Goal: Task Accomplishment & Management: Complete application form

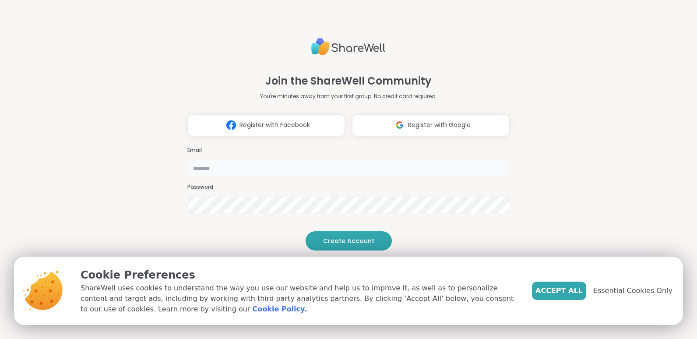
click at [278, 159] on input "email" at bounding box center [348, 168] width 322 height 18
click at [519, 201] on div "Join the ShareWell Community You're minutes away from your first group. No cred…" at bounding box center [348, 169] width 697 height 339
click at [567, 292] on span "Accept All" at bounding box center [558, 290] width 47 height 11
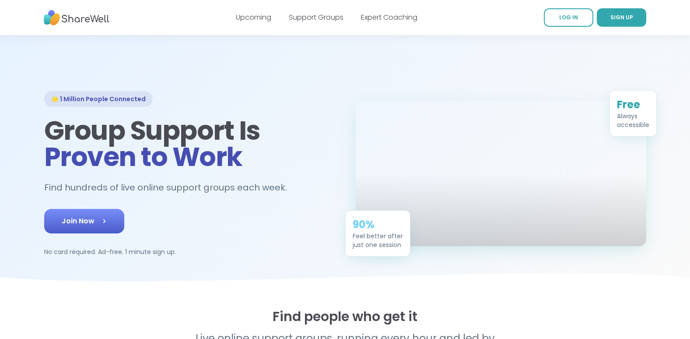
click at [104, 225] on icon at bounding box center [104, 221] width 9 height 9
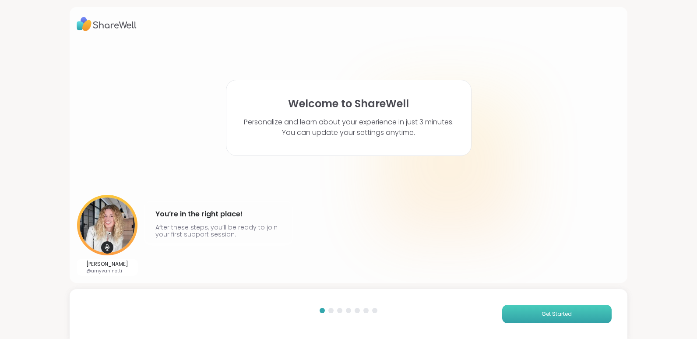
click at [545, 317] on span "Get Started" at bounding box center [557, 314] width 30 height 8
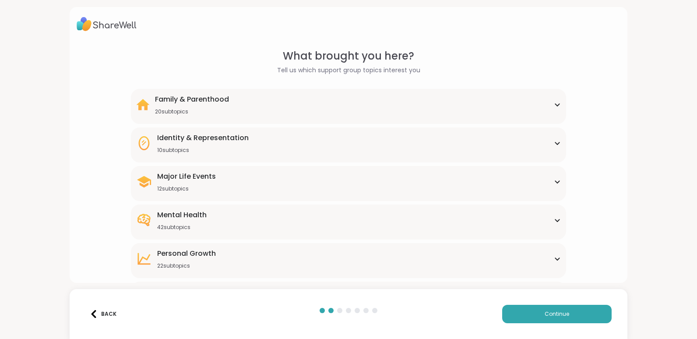
click at [554, 220] on icon at bounding box center [557, 220] width 7 height 4
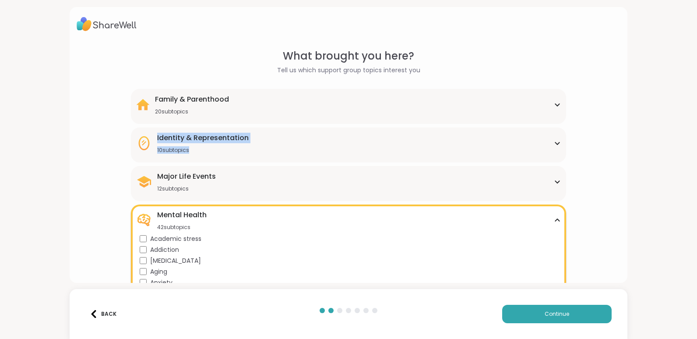
drag, startPoint x: 697, startPoint y: 77, endPoint x: 698, endPoint y: 165, distance: 88.9
click at [697, 165] on html "What brought you here? Tell us which support group topics interest you Family &…" at bounding box center [348, 169] width 697 height 339
drag, startPoint x: 698, startPoint y: 165, endPoint x: 620, endPoint y: 167, distance: 77.5
click at [620, 167] on div "What brought you here? Tell us which support group topics interest you Family &…" at bounding box center [349, 145] width 558 height 276
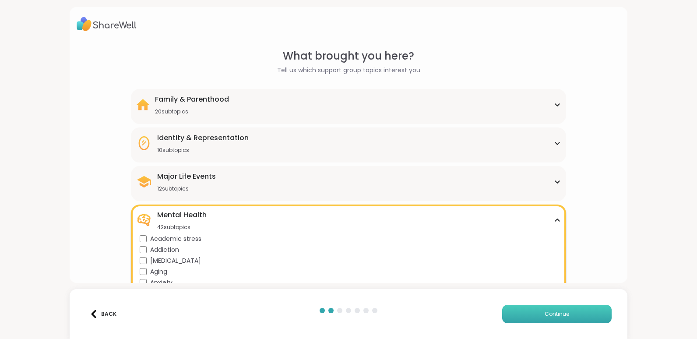
click at [553, 313] on span "Continue" at bounding box center [557, 314] width 25 height 8
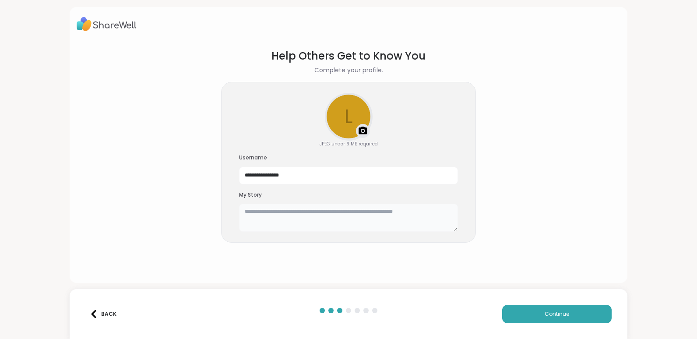
click at [403, 212] on textarea at bounding box center [348, 218] width 219 height 28
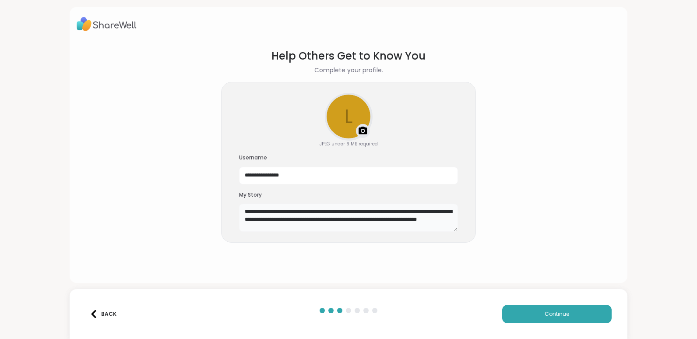
click at [414, 211] on textarea "**********" at bounding box center [348, 218] width 219 height 28
click at [285, 220] on textarea "**********" at bounding box center [348, 218] width 219 height 28
click at [413, 223] on textarea "**********" at bounding box center [348, 218] width 219 height 28
click at [423, 222] on textarea "**********" at bounding box center [348, 218] width 219 height 28
type textarea "**********"
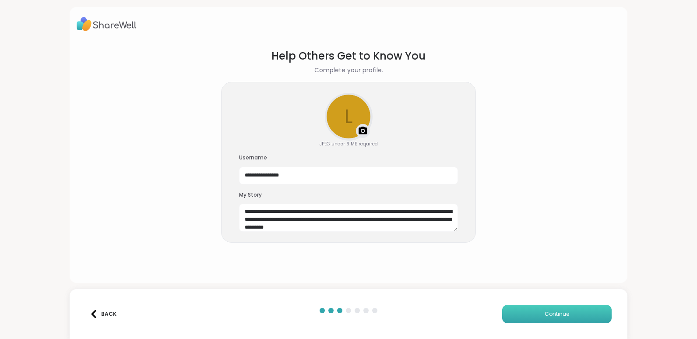
click at [549, 313] on span "Continue" at bounding box center [557, 314] width 25 height 8
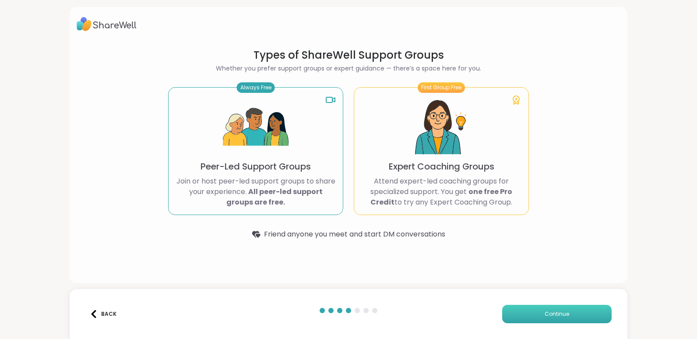
click at [579, 315] on button "Continue" at bounding box center [556, 314] width 109 height 18
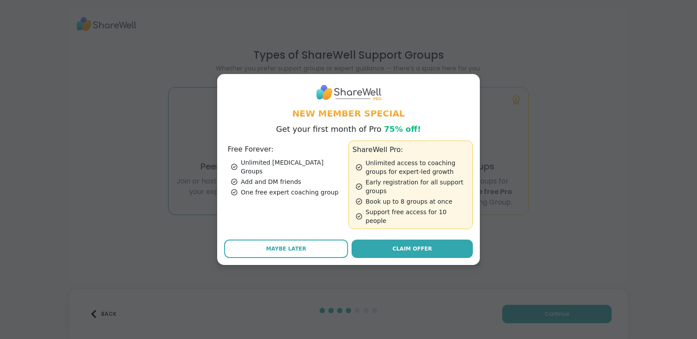
click at [431, 299] on div "New Member Special Get your first month of Pro 75% off! Free Forever: Unlimited…" at bounding box center [348, 169] width 686 height 339
click at [266, 245] on span "Maybe Later" at bounding box center [286, 249] width 40 height 8
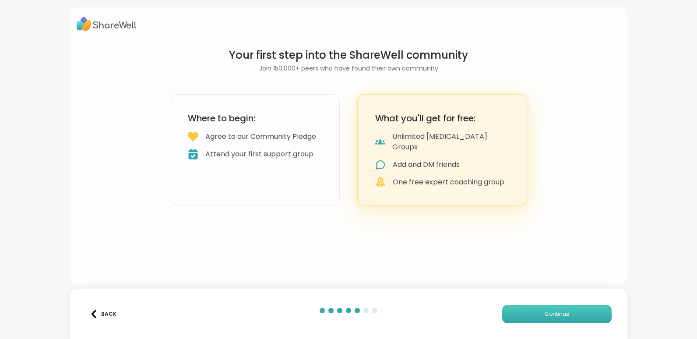
click at [547, 314] on span "Continue" at bounding box center [557, 314] width 25 height 8
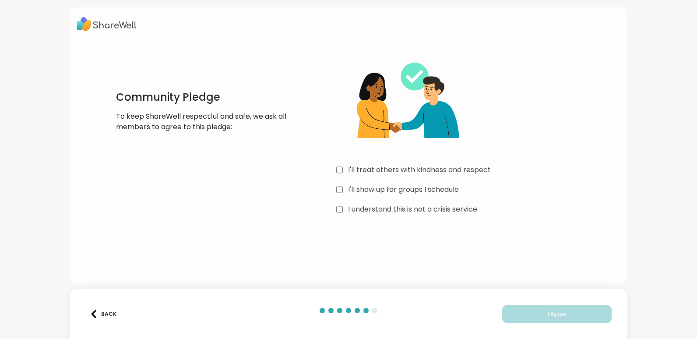
click at [331, 169] on div "Community Pledge To keep ShareWell respectful and safe, we ask all members to a…" at bounding box center [349, 132] width 500 height 169
click at [568, 313] on button "I Agree" at bounding box center [556, 314] width 109 height 18
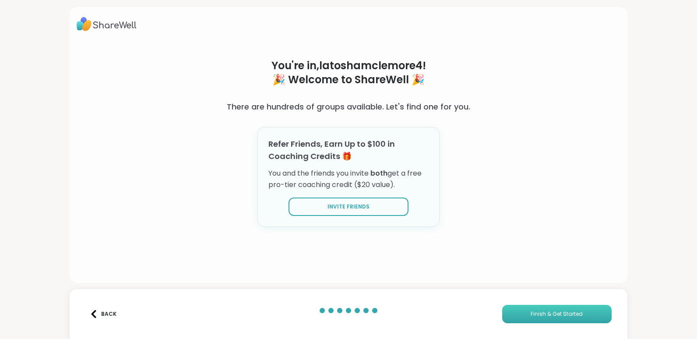
click at [555, 312] on span "Finish & Get Started" at bounding box center [557, 314] width 52 height 8
click at [541, 313] on span "Finish & Get Started" at bounding box center [557, 314] width 52 height 8
click at [111, 312] on div "Back" at bounding box center [103, 314] width 27 height 8
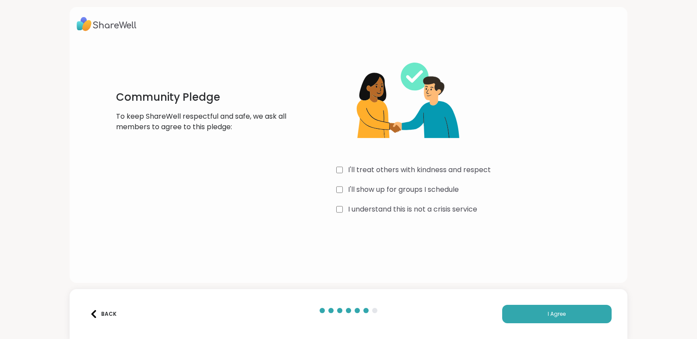
click at [111, 312] on div "Back" at bounding box center [103, 314] width 27 height 8
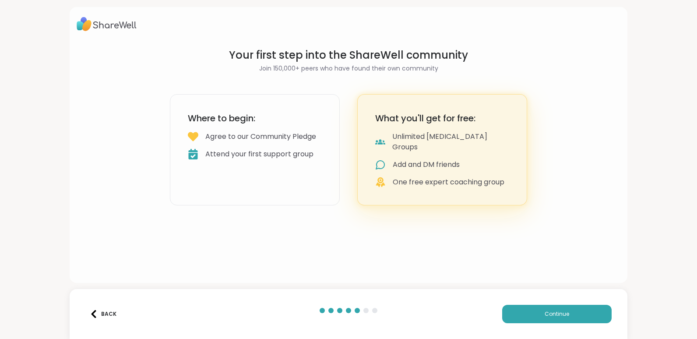
click at [111, 312] on div "Back" at bounding box center [103, 314] width 27 height 8
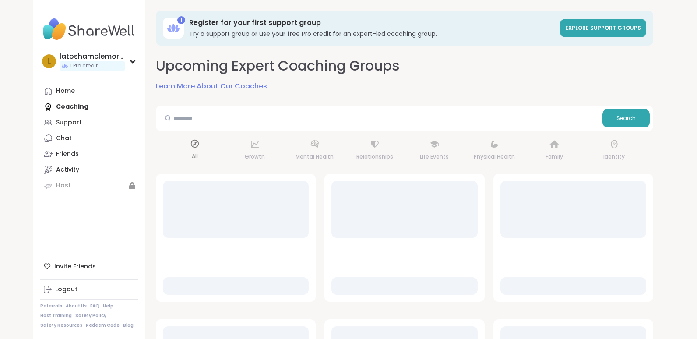
click at [111, 312] on div "Referrals About Us FAQ Help Host Training Safety Policy Safety Resources Redeem…" at bounding box center [89, 315] width 98 height 25
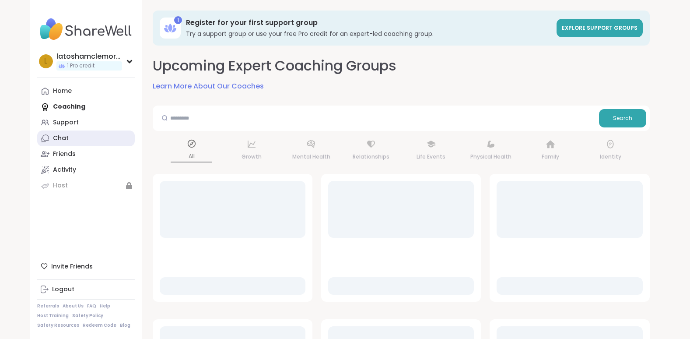
click at [63, 137] on div "Chat" at bounding box center [61, 138] width 16 height 9
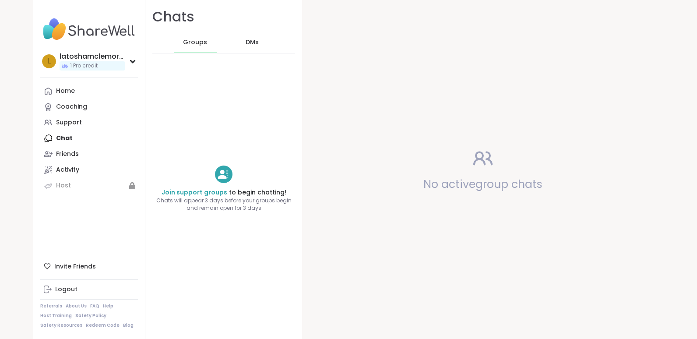
click at [250, 41] on span "DMs" at bounding box center [252, 42] width 13 height 9
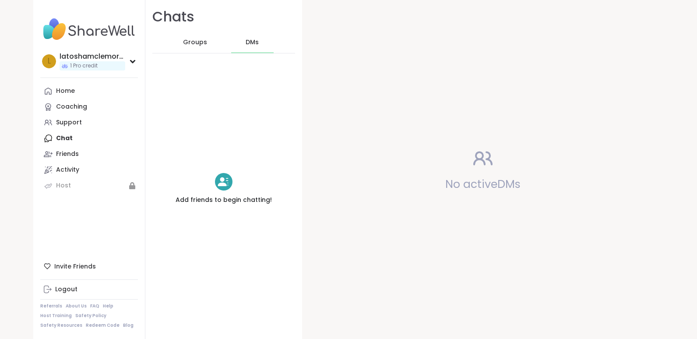
click at [198, 42] on span "Groups" at bounding box center [195, 42] width 24 height 9
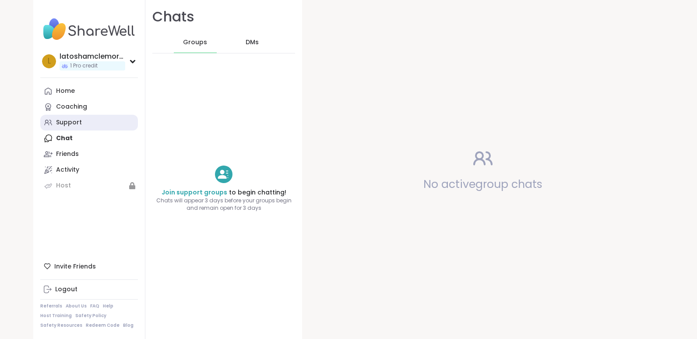
click at [77, 123] on link "Support" at bounding box center [89, 123] width 98 height 16
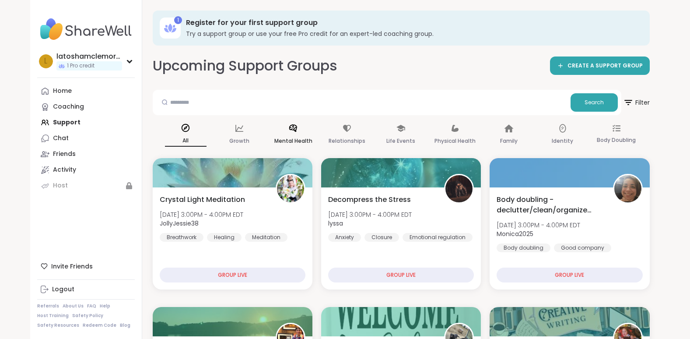
click at [292, 136] on p "Mental Health" at bounding box center [294, 141] width 38 height 11
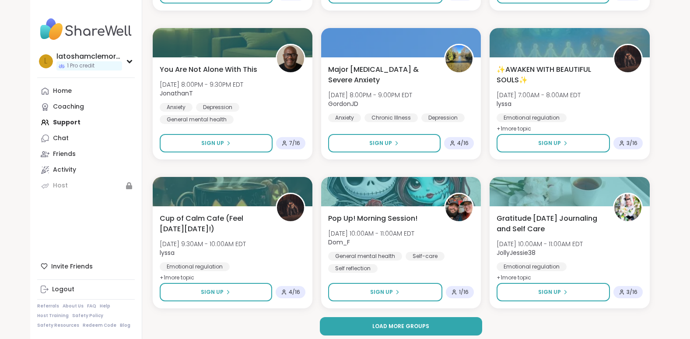
scroll to position [1642, 0]
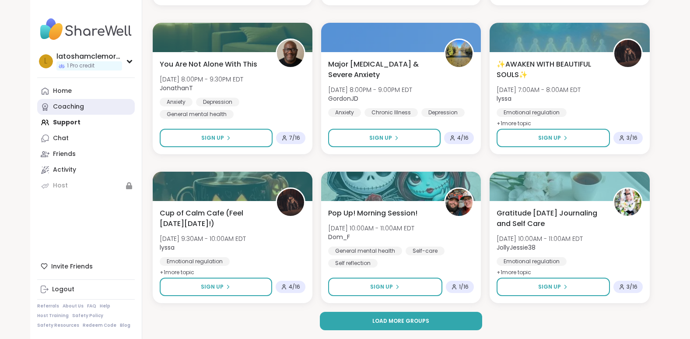
click at [81, 106] on div "Coaching" at bounding box center [68, 106] width 31 height 9
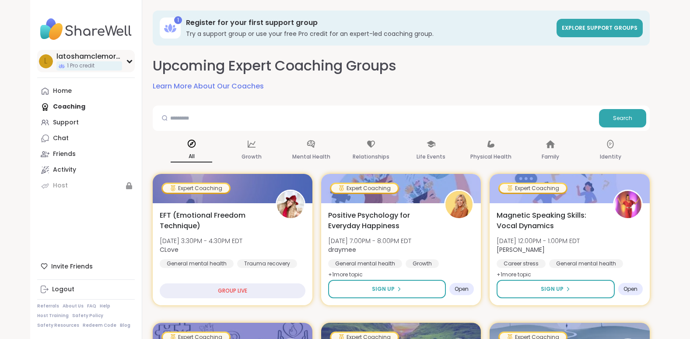
click at [131, 62] on icon at bounding box center [129, 61] width 7 height 4
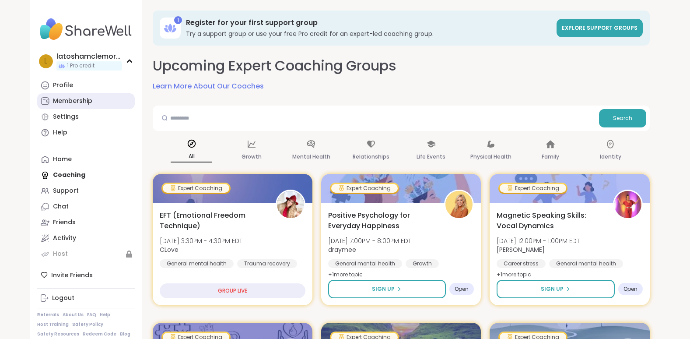
click at [74, 99] on div "Membership" at bounding box center [72, 101] width 39 height 9
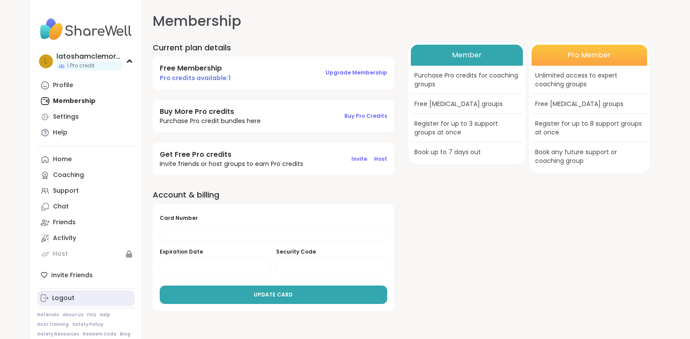
click at [82, 302] on link "Logout" at bounding box center [86, 298] width 98 height 16
